Goal: Information Seeking & Learning: Learn about a topic

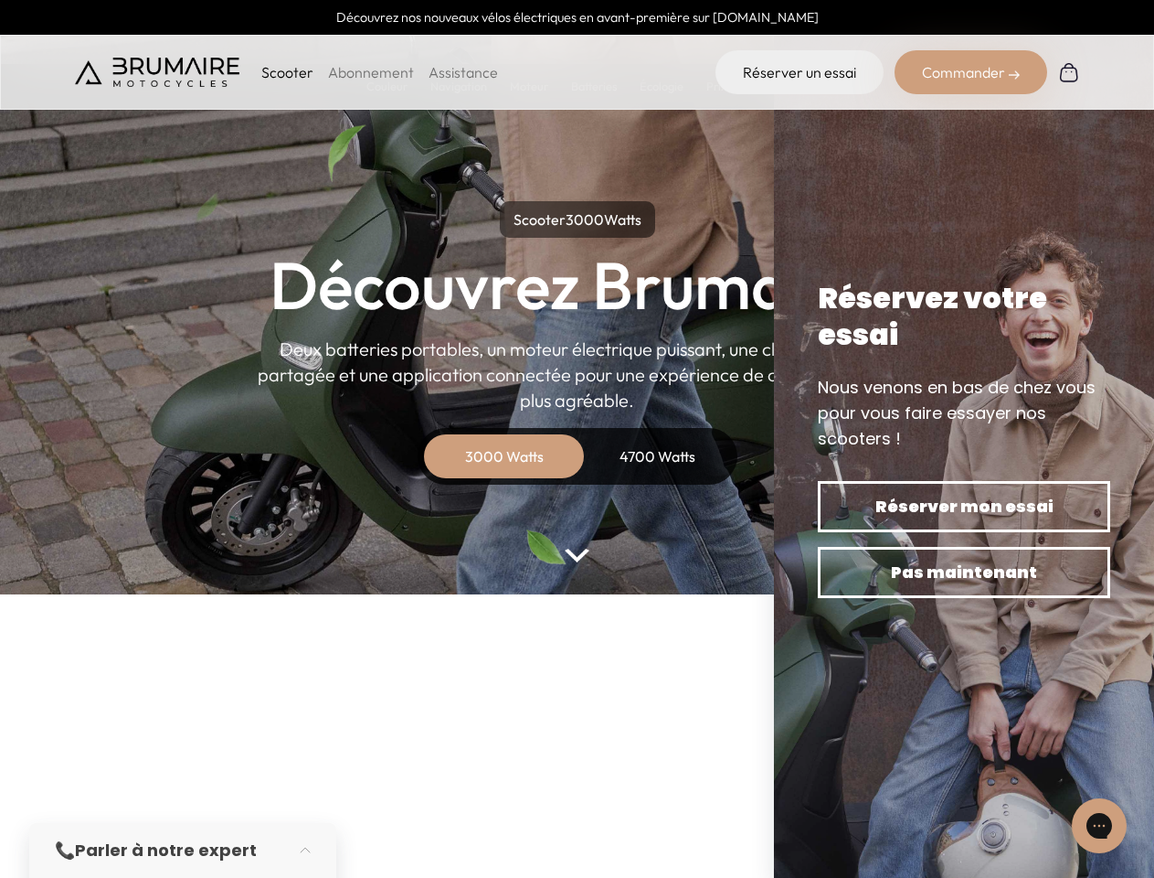
click at [287, 72] on p "Scooter" at bounding box center [287, 72] width 52 height 22
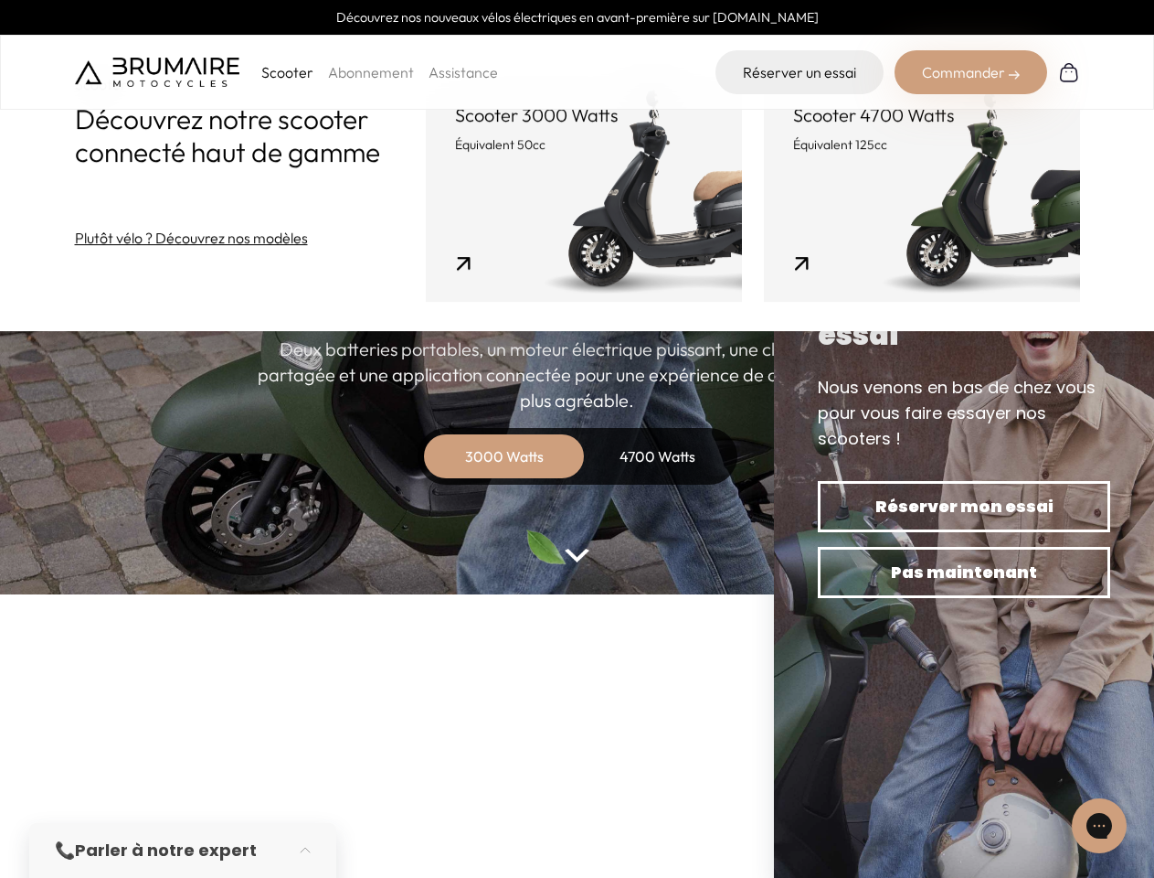
click at [971, 72] on div "Commander" at bounding box center [971, 72] width 153 height 44
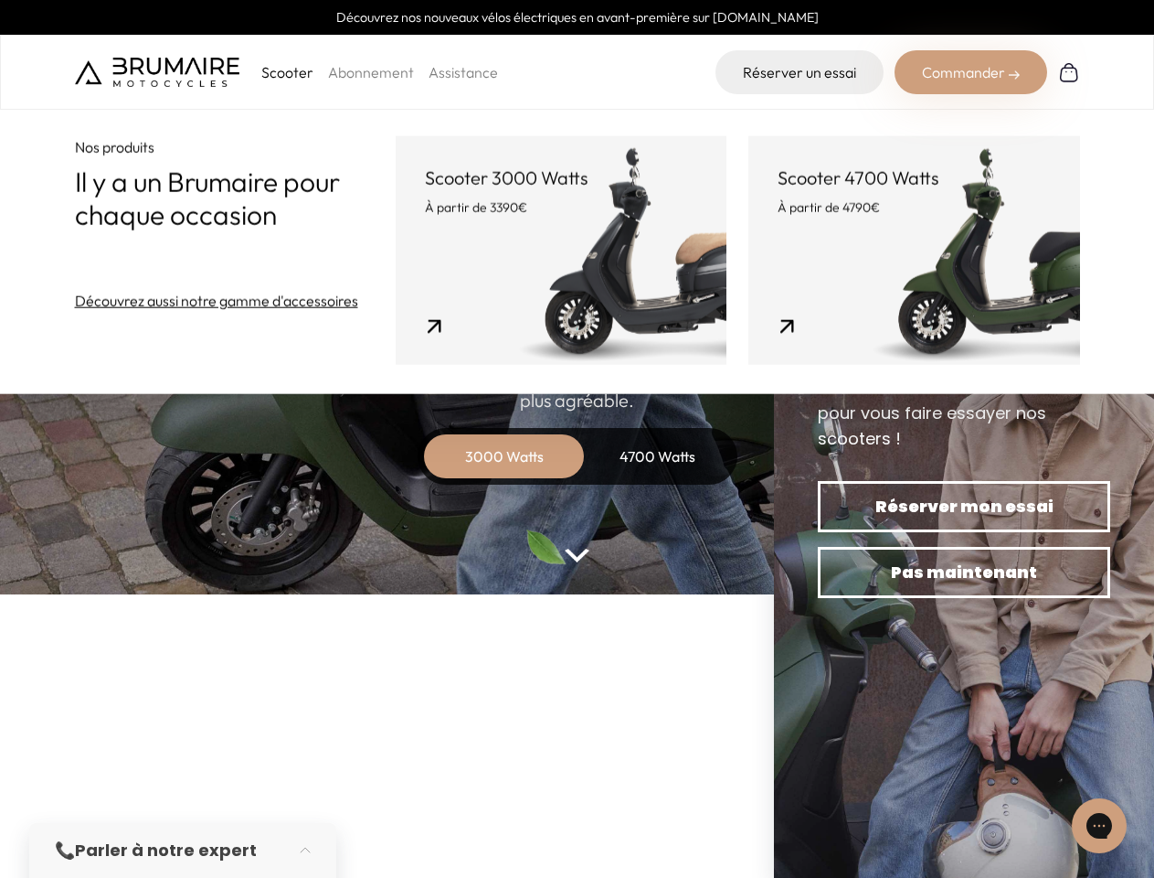
click at [505, 456] on div "3000 Watts" at bounding box center [504, 456] width 146 height 44
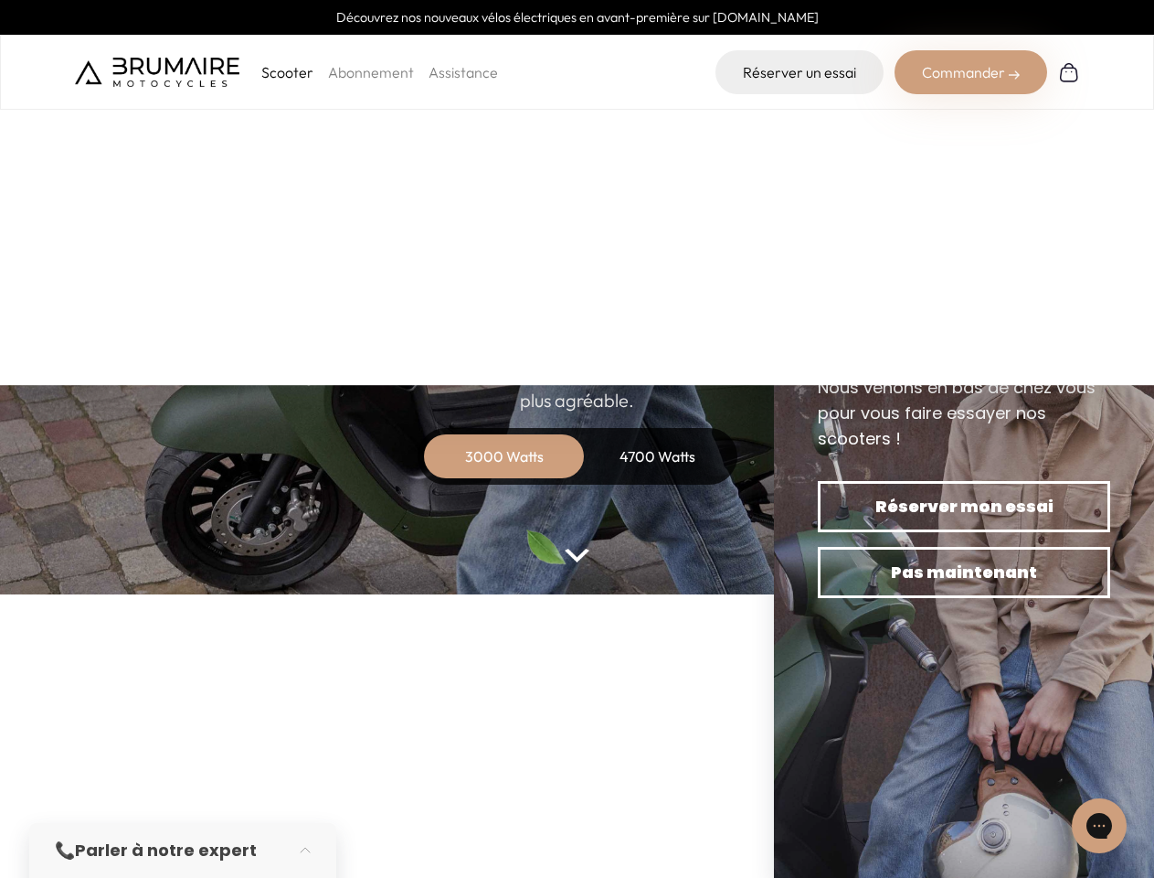
click at [658, 456] on div "4700 Watts" at bounding box center [658, 456] width 146 height 44
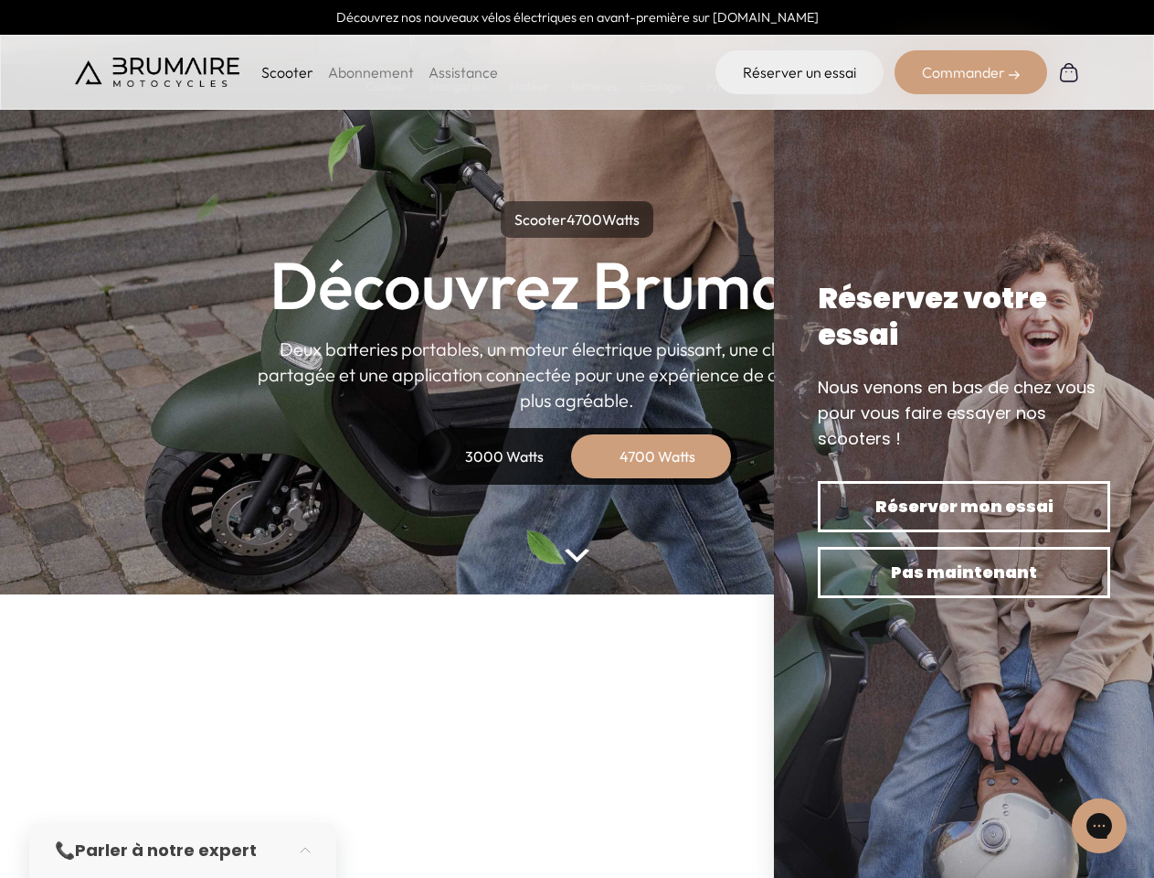
click at [1100, 825] on icon "Open gorgias live chat" at bounding box center [1098, 824] width 17 height 17
